Goal: Contribute content: Add original content to the website for others to see

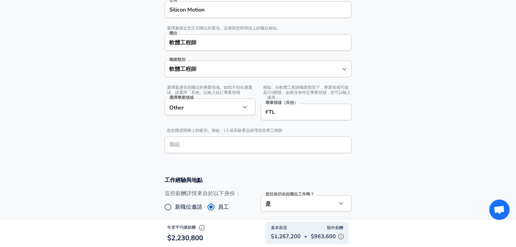
scroll to position [162, 0]
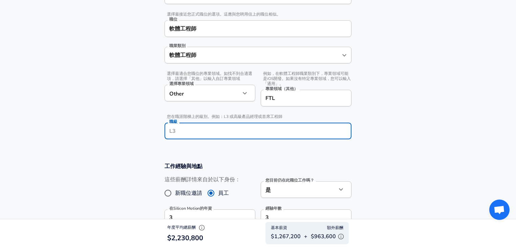
click at [206, 135] on input "職級" at bounding box center [257, 131] width 181 height 10
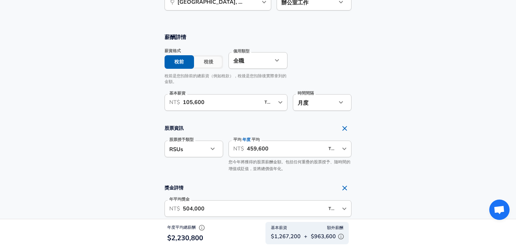
scroll to position [433, 0]
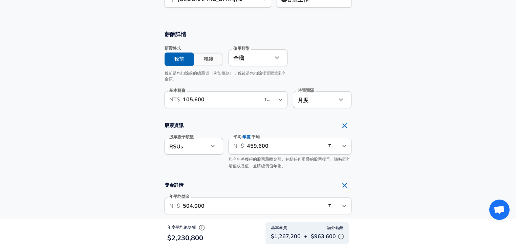
type input "L3"
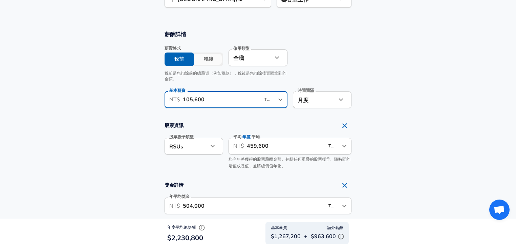
drag, startPoint x: 189, startPoint y: 99, endPoint x: 208, endPoint y: 99, distance: 18.9
click at [208, 99] on input "105,600" at bounding box center [221, 99] width 77 height 17
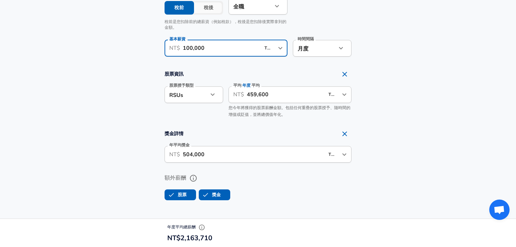
scroll to position [487, 0]
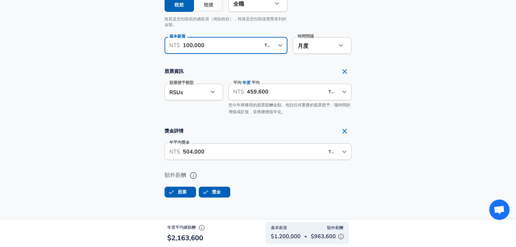
type input "100,000"
click at [261, 92] on input "459,600" at bounding box center [285, 92] width 77 height 17
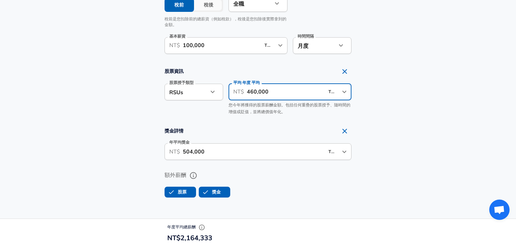
type input "460,000"
click at [191, 149] on input "504,000" at bounding box center [253, 151] width 141 height 17
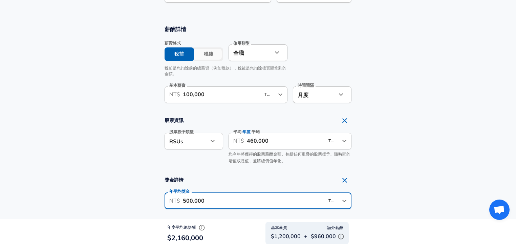
scroll to position [433, 0]
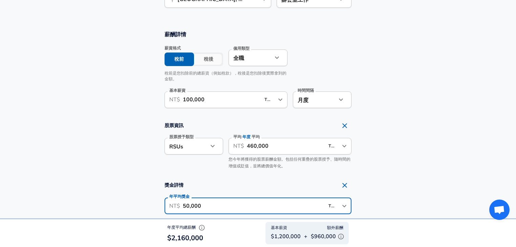
type input "504,000"
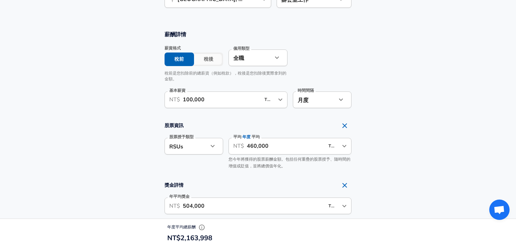
click at [273, 146] on input "460,000" at bounding box center [285, 146] width 77 height 17
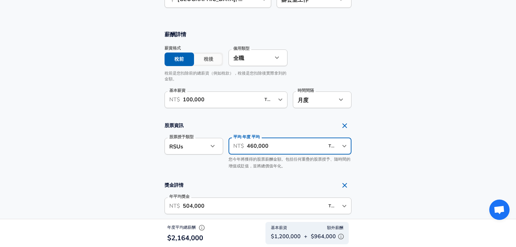
click at [256, 145] on input "460,000" at bounding box center [285, 146] width 77 height 17
click at [240, 100] on input "100,000" at bounding box center [221, 99] width 77 height 17
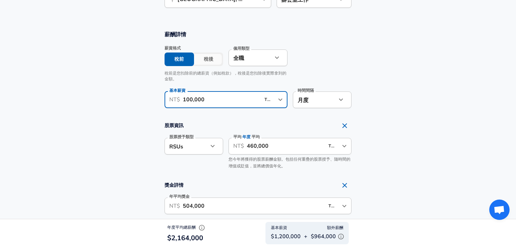
click at [195, 97] on input "100,000" at bounding box center [221, 99] width 77 height 17
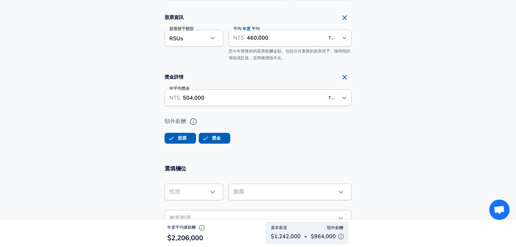
scroll to position [541, 0]
type input "103,500"
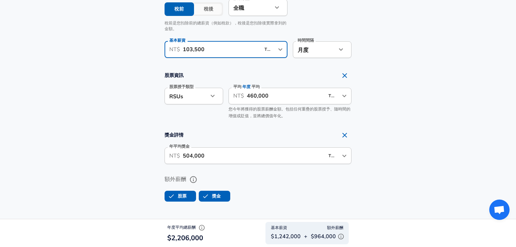
scroll to position [487, 0]
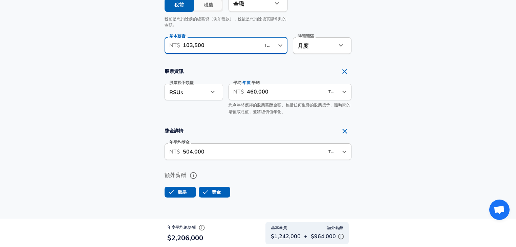
click at [191, 152] on input "504,000" at bounding box center [253, 151] width 141 height 17
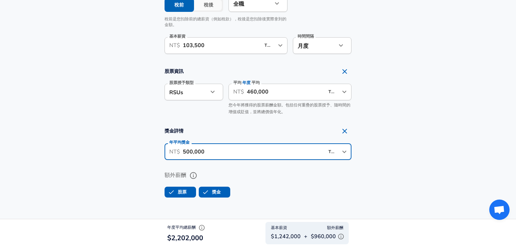
type input "500,000"
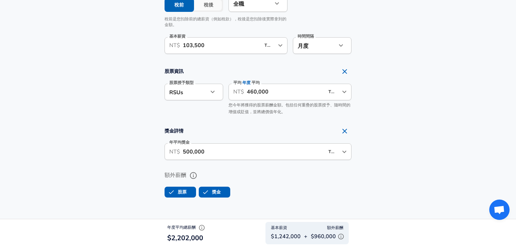
click at [256, 91] on input "460,000" at bounding box center [285, 92] width 77 height 17
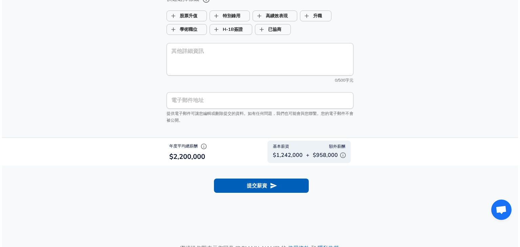
scroll to position [785, 0]
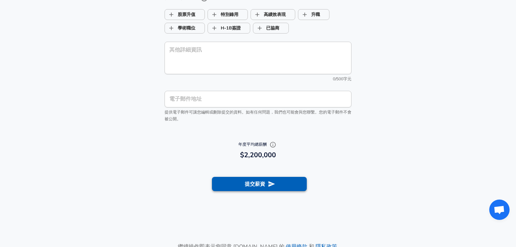
type input "458,000"
click at [275, 184] on button "提交薪資" at bounding box center [259, 184] width 95 height 14
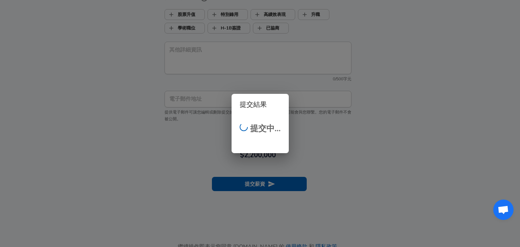
scroll to position [167, 0]
